Goal: Navigation & Orientation: Find specific page/section

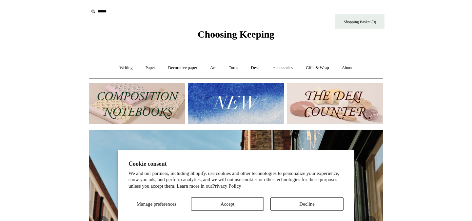
scroll to position [0, 294]
click at [280, 70] on link "Accessories +" at bounding box center [283, 67] width 32 height 17
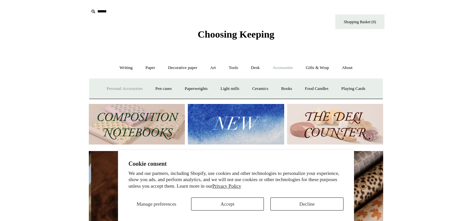
scroll to position [0, 588]
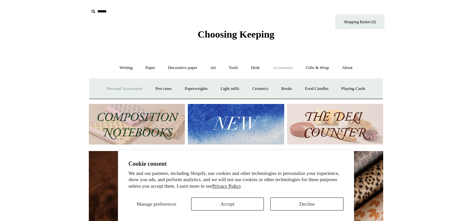
click at [126, 90] on link "Personal Accessories +" at bounding box center [124, 88] width 47 height 17
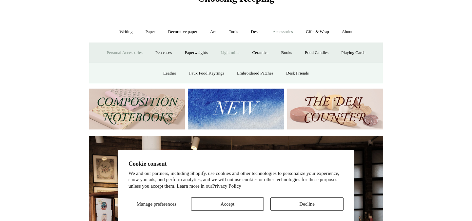
scroll to position [36, 0]
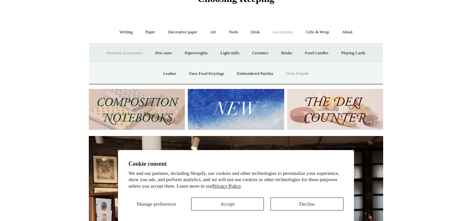
click at [298, 73] on link "Desk Friends" at bounding box center [297, 73] width 34 height 17
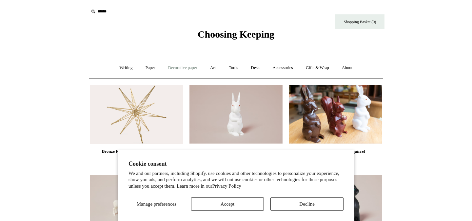
click at [182, 66] on link "Decorative paper +" at bounding box center [182, 67] width 41 height 17
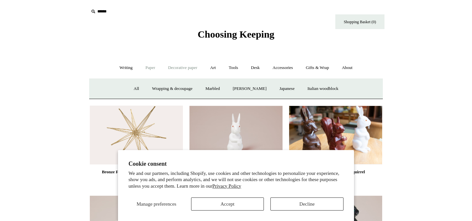
click at [149, 70] on link "Paper +" at bounding box center [151, 67] width 22 height 17
click at [171, 86] on link "📆 Dated Diaries 📆" at bounding box center [184, 88] width 48 height 17
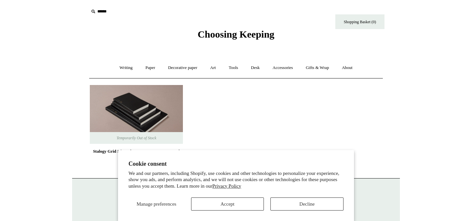
scroll to position [60, 0]
